Goal: Task Accomplishment & Management: Manage account settings

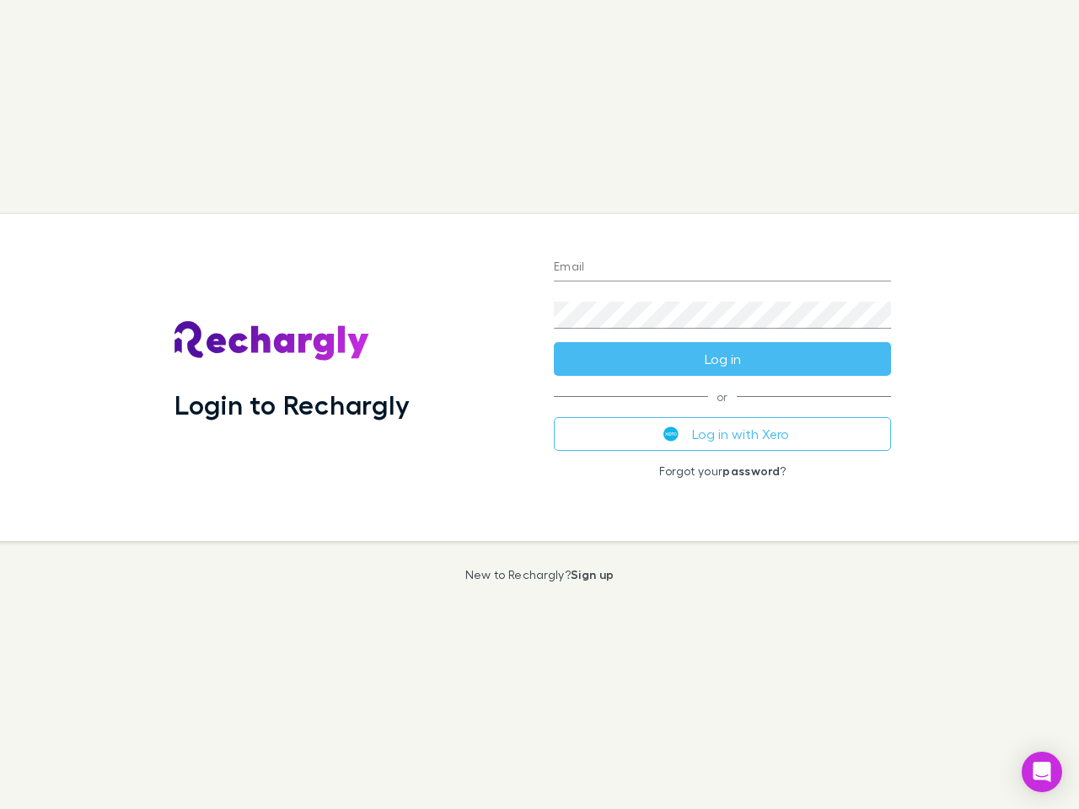
click at [540, 405] on div "Login to Rechargly" at bounding box center [350, 377] width 379 height 327
click at [723, 268] on input "Email" at bounding box center [722, 268] width 337 height 27
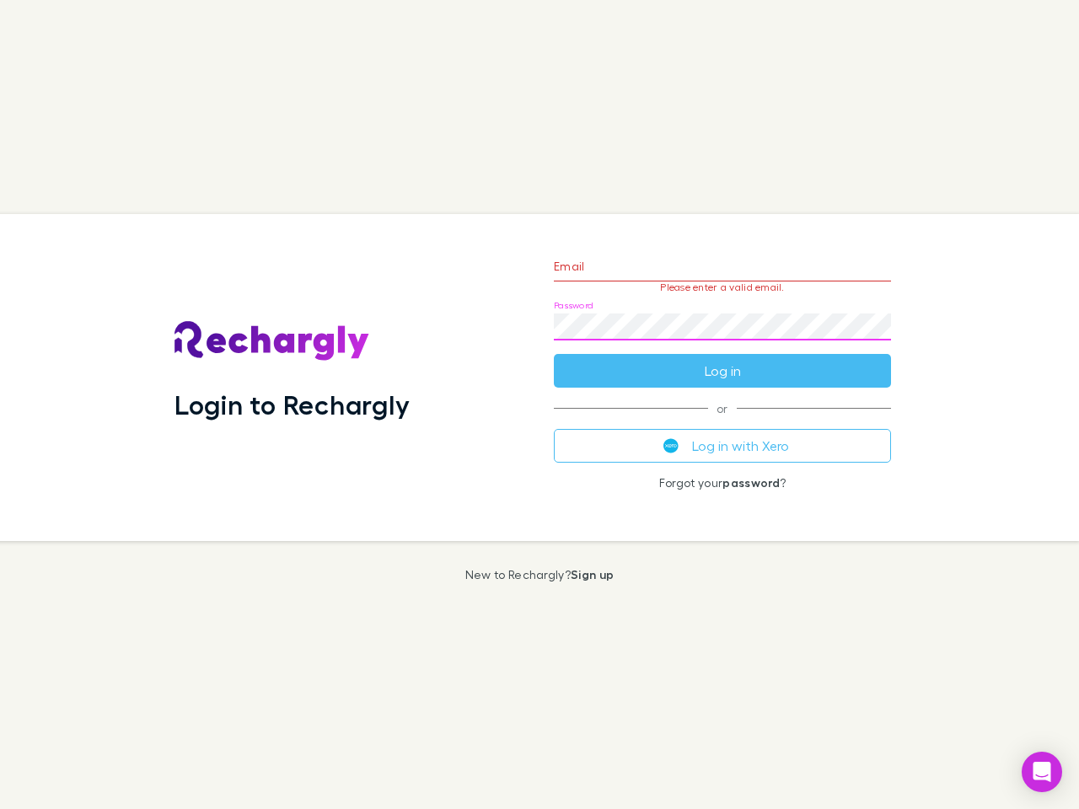
click at [723, 359] on form "Email Please enter a valid email. Password Log in" at bounding box center [722, 314] width 337 height 147
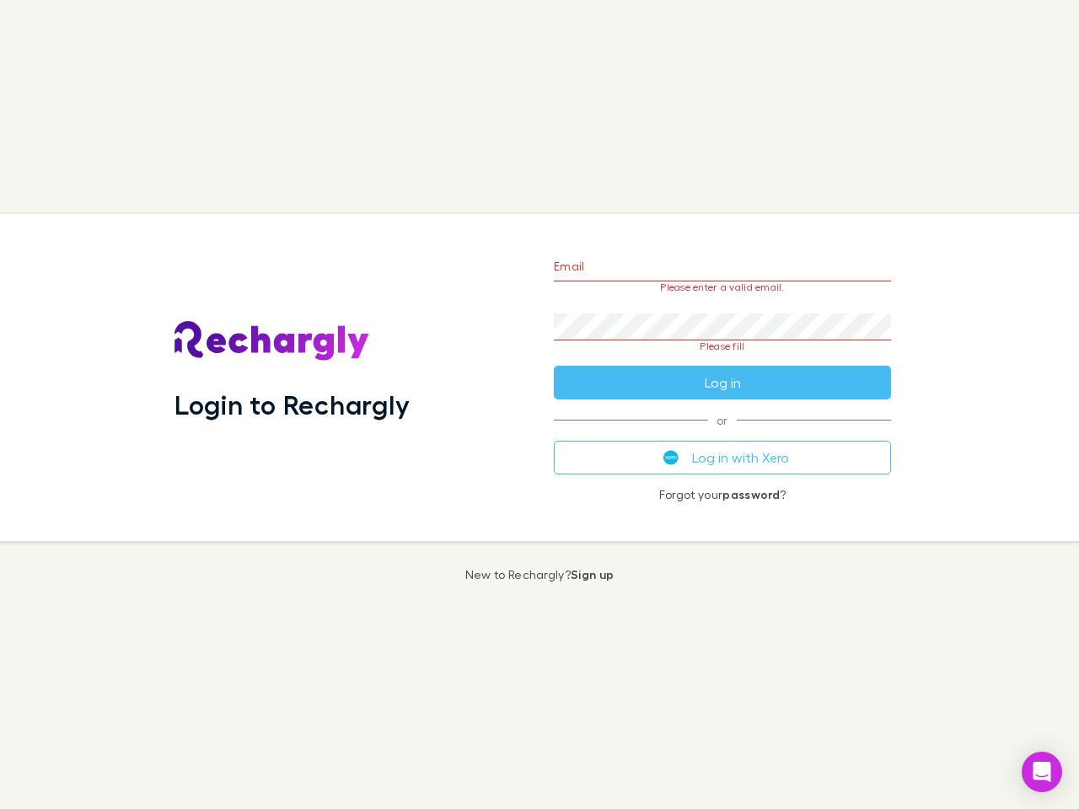
click at [723, 434] on div "Email Please enter a valid email. Password Please fill Log in or Log in with Xe…" at bounding box center [723, 377] width 364 height 327
click at [1042, 772] on icon "Open Intercom Messenger" at bounding box center [1043, 772] width 18 height 20
